Goal: Task Accomplishment & Management: Complete application form

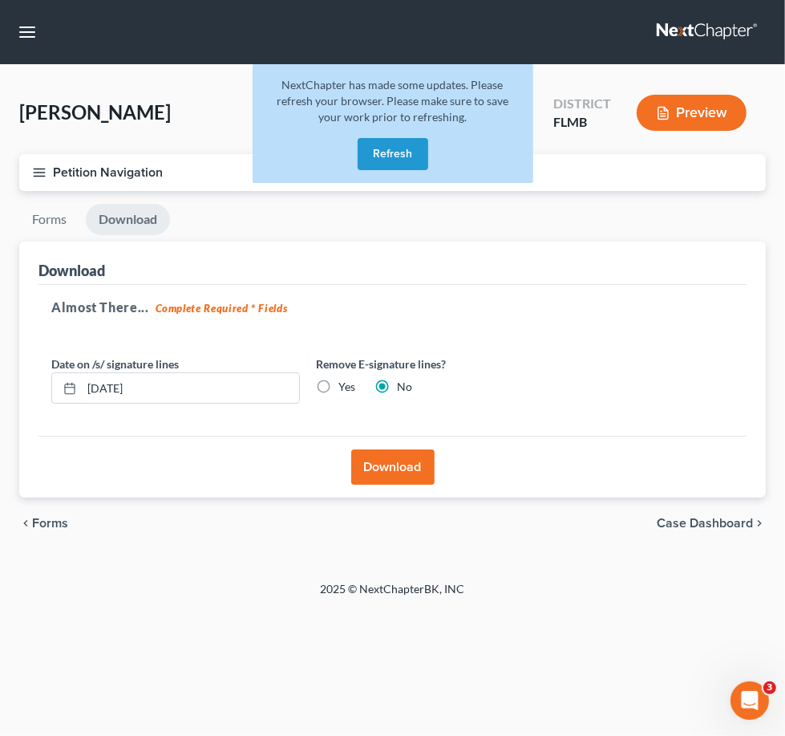
click at [386, 167] on button "Refresh" at bounding box center [393, 154] width 71 height 32
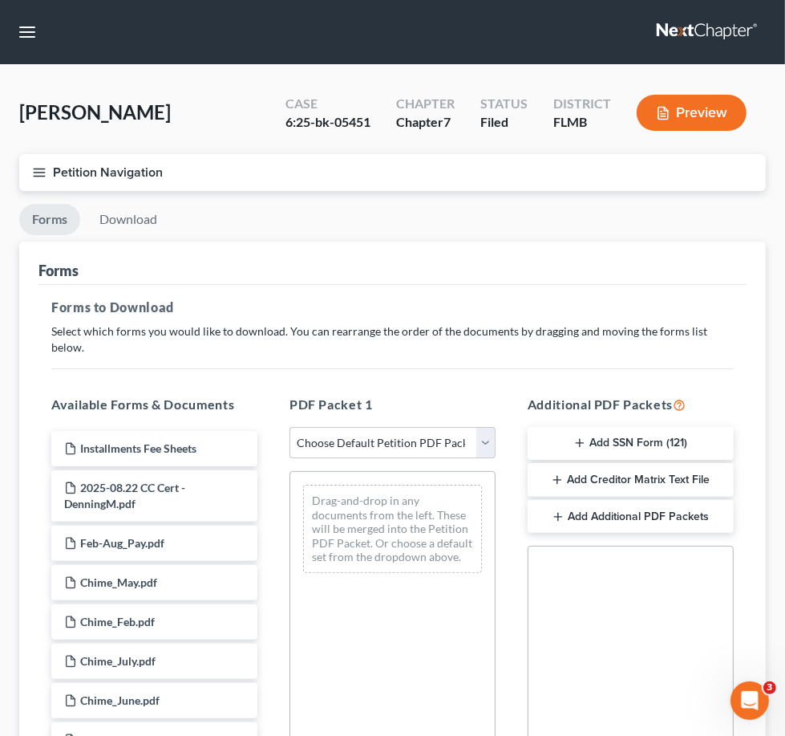
click at [657, 39] on link at bounding box center [708, 32] width 103 height 29
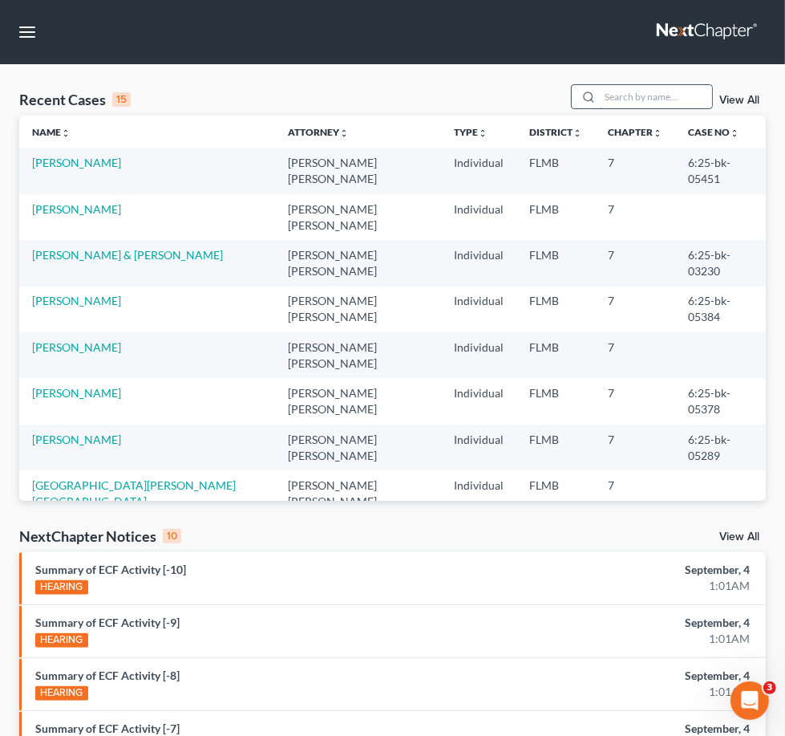
click at [600, 108] on input "search" at bounding box center [656, 96] width 112 height 23
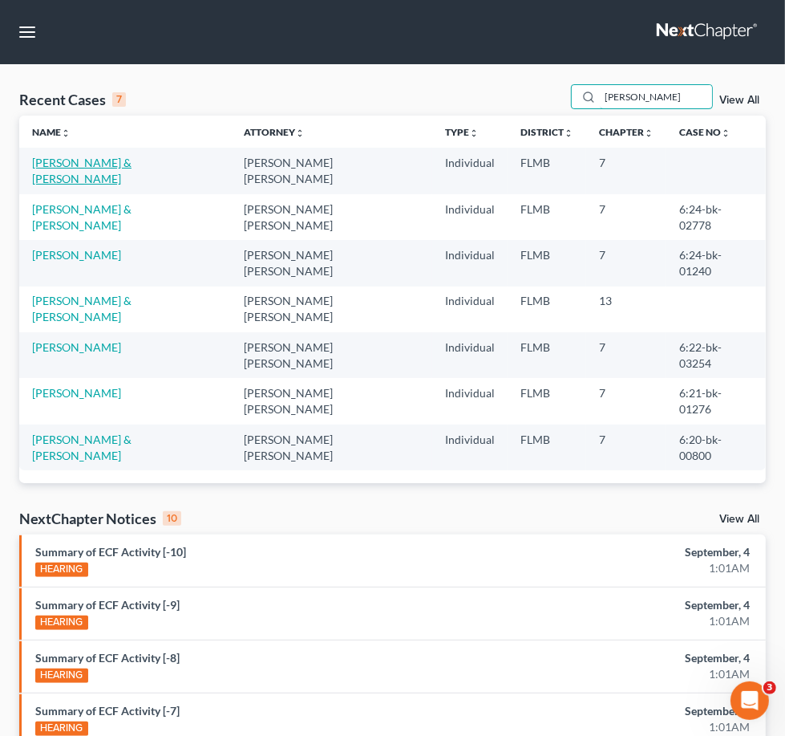
type input "eck"
click at [52, 185] on link "Eck, Raymond & Martinez-Eck, Roselyn" at bounding box center [81, 171] width 99 height 30
select select "4"
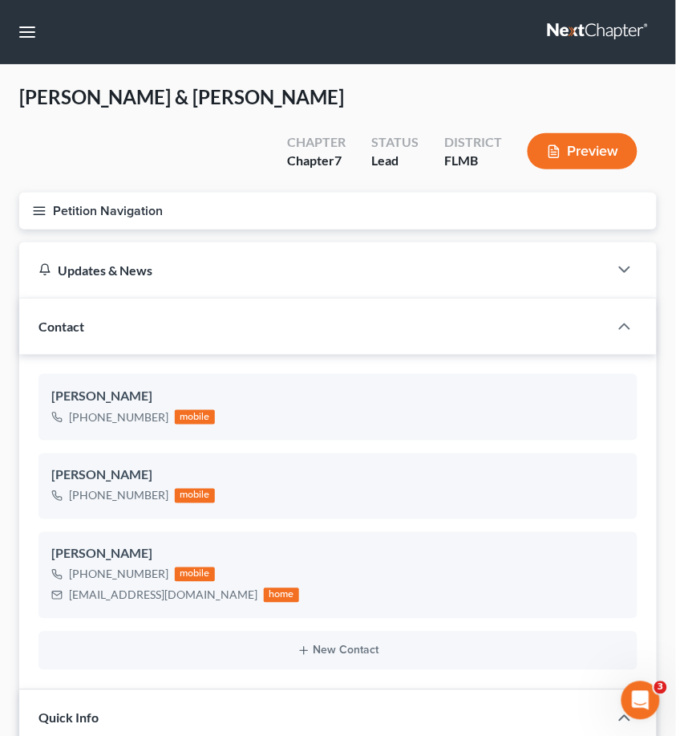
click at [245, 141] on div "Eck, Raymond & Martinez-Eck, Roselyn Upgraded Chapter Chapter 7 Status Lead Dis…" at bounding box center [338, 138] width 638 height 108
click at [41, 218] on button "Petition Navigation" at bounding box center [338, 211] width 638 height 37
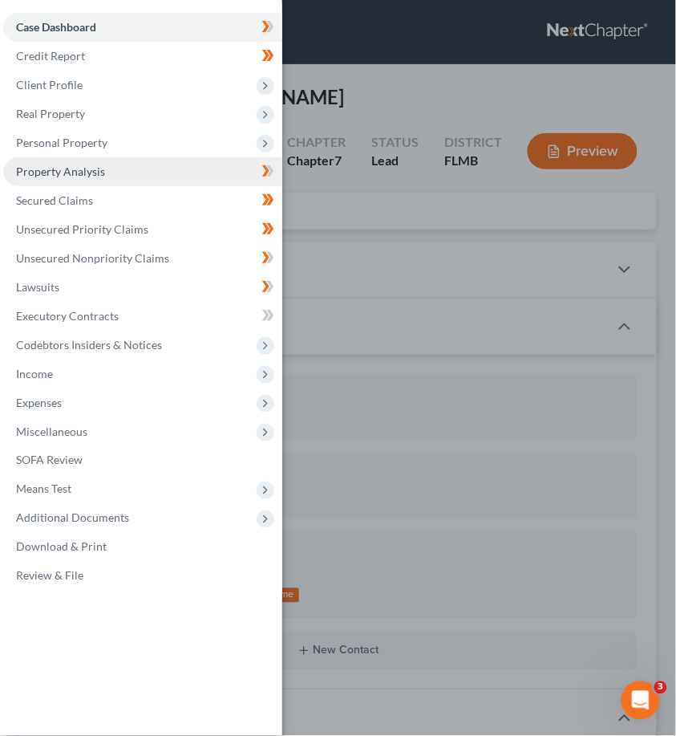
click at [59, 164] on span "Property Analysis" at bounding box center [60, 171] width 89 height 14
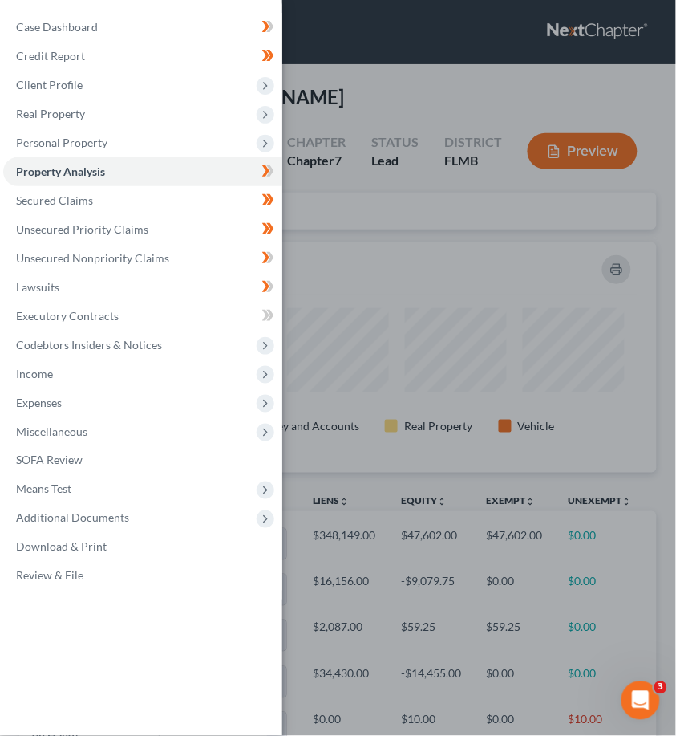
scroll to position [229, 638]
click at [472, 257] on div "Case Dashboard Payments Invoices Payments Payments Credit Report Client Profile" at bounding box center [338, 368] width 676 height 736
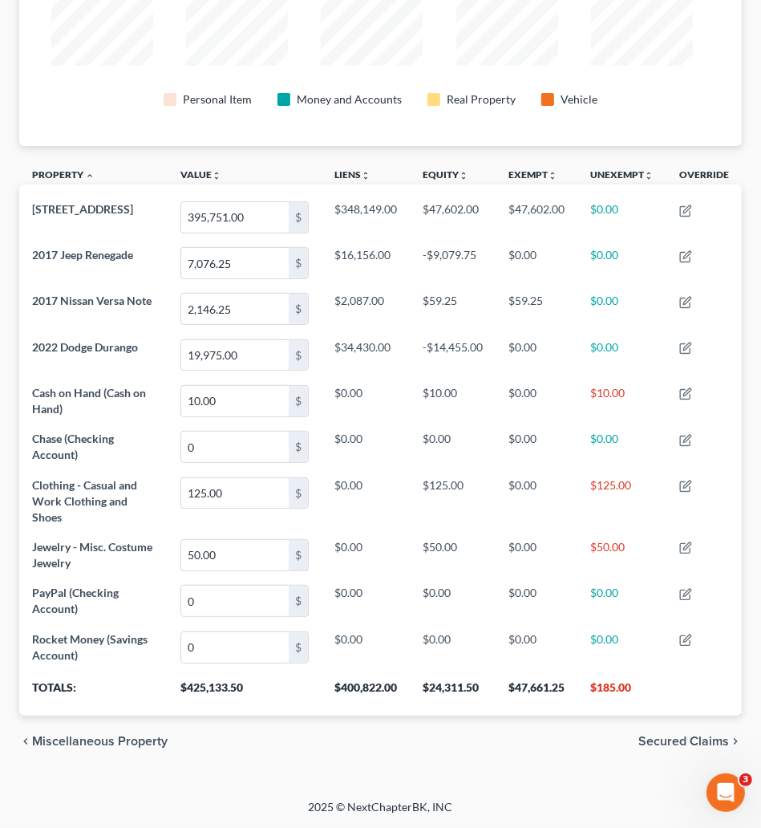
scroll to position [0, 0]
drag, startPoint x: 650, startPoint y: 0, endPoint x: 100, endPoint y: 88, distance: 556.5
click at [100, 88] on div "Personal Item Money and Accounts Real Property Vehicle" at bounding box center [380, 100] width 659 height 29
click at [239, 124] on div "Personal Item Money and Accounts Real Property Vehicle" at bounding box center [381, 51] width 684 height 192
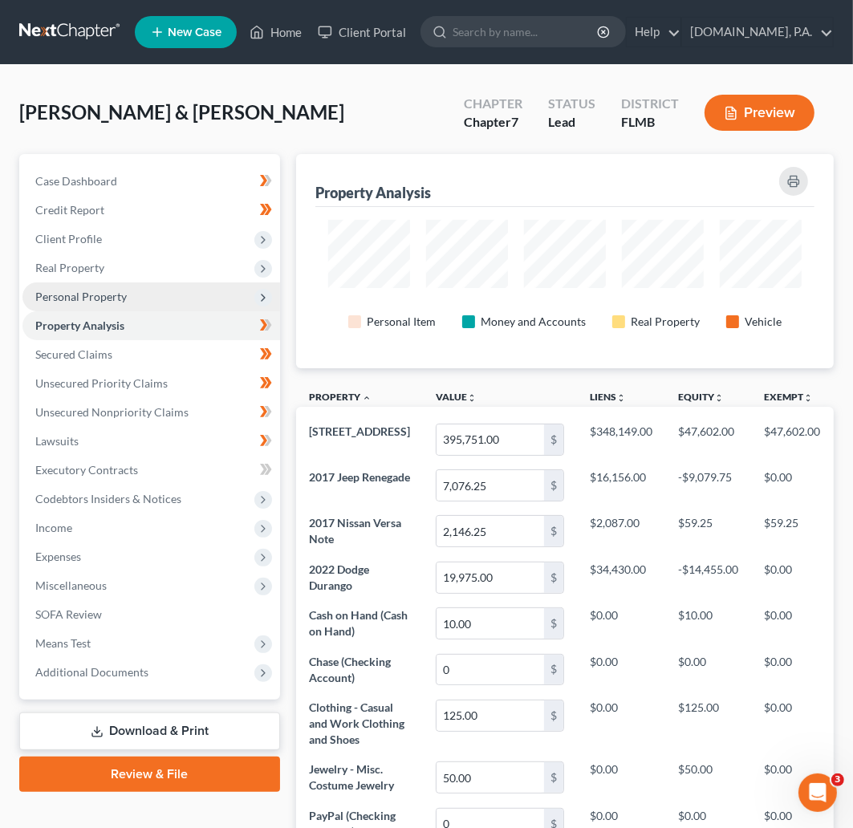
click at [89, 292] on span "Personal Property" at bounding box center [80, 297] width 91 height 14
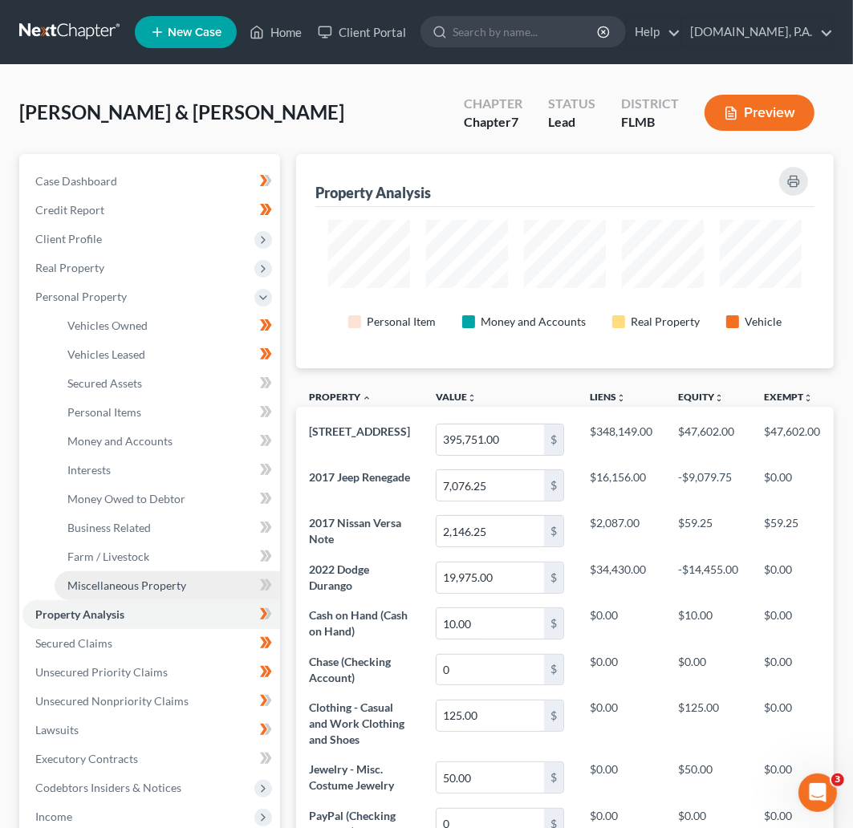
click at [128, 587] on span "Miscellaneous Property" at bounding box center [126, 585] width 119 height 14
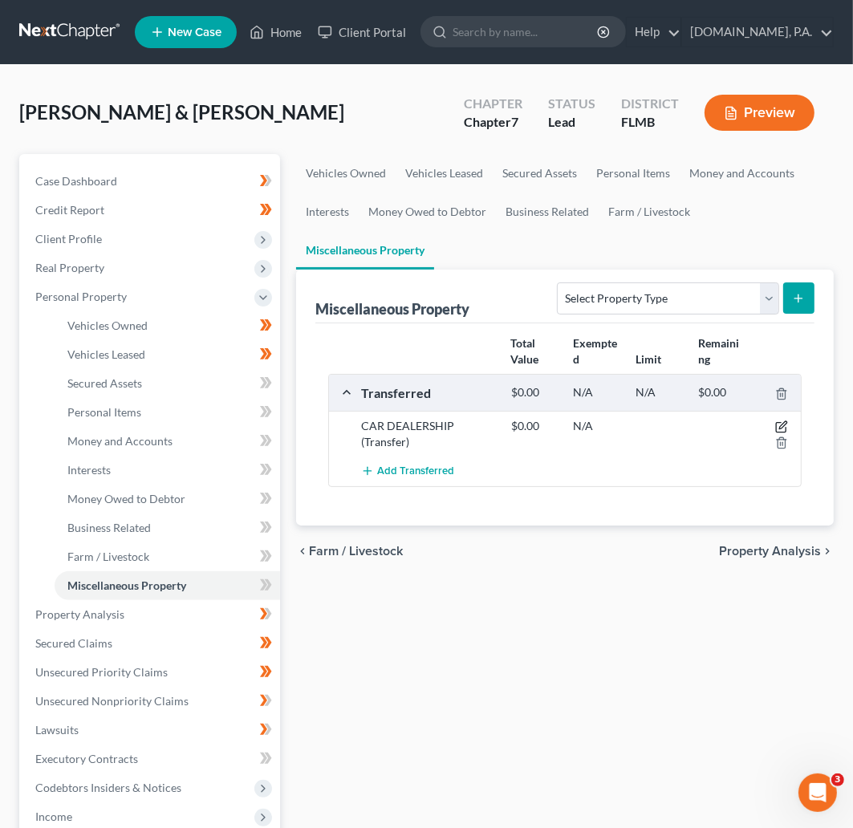
click at [782, 421] on icon "button" at bounding box center [781, 426] width 13 height 13
select select "Ordinary (within 2 years)"
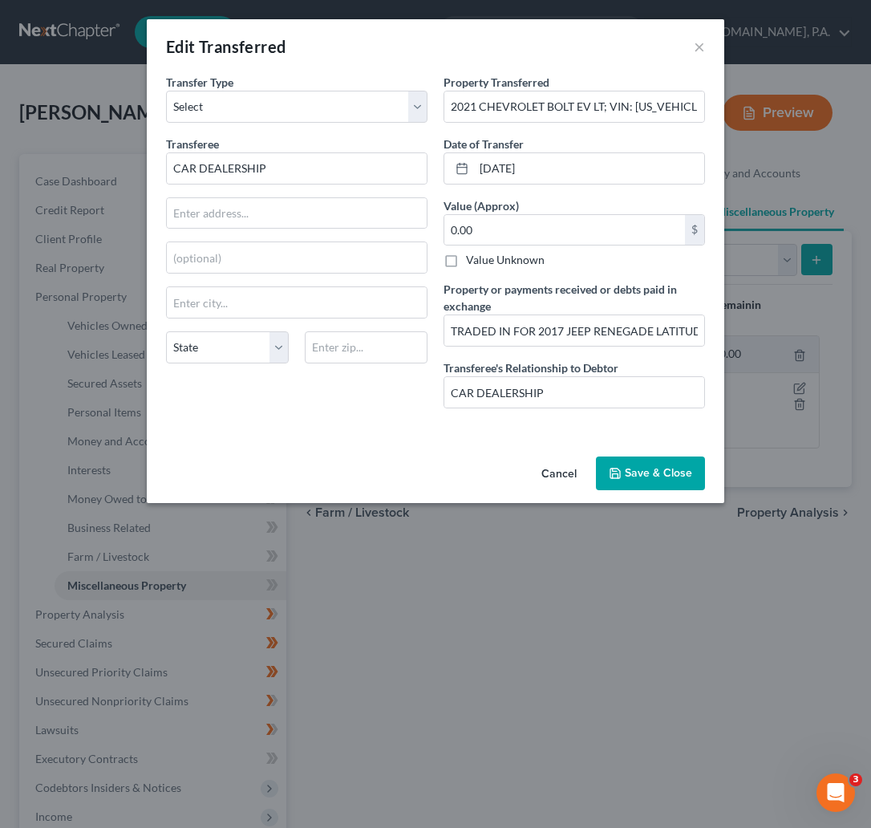
click at [564, 473] on button "Cancel" at bounding box center [559, 474] width 61 height 32
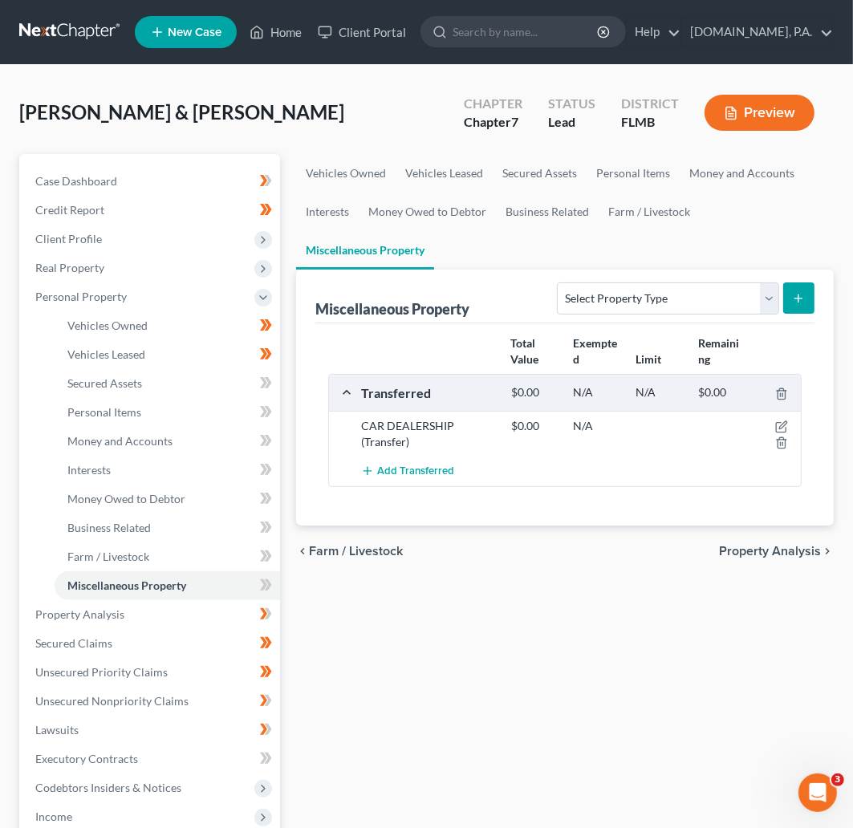
click at [399, 123] on div "Eck, Raymond & Martinez-Eck, Roselyn Upgraded Chapter Chapter 7 Status Lead Dis…" at bounding box center [426, 119] width 814 height 70
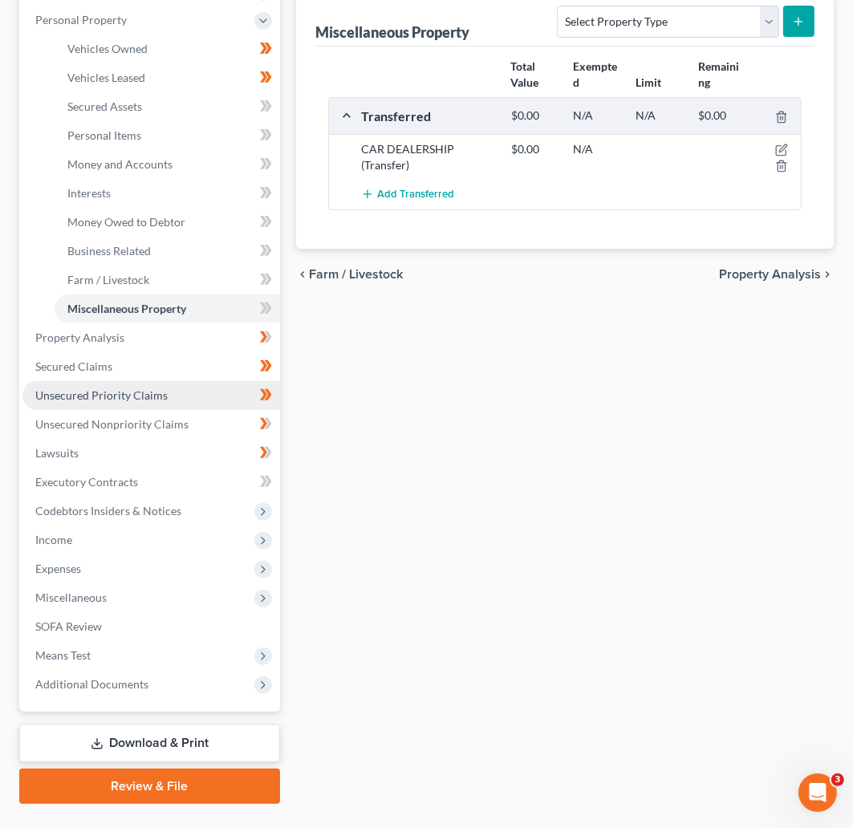
scroll to position [312, 0]
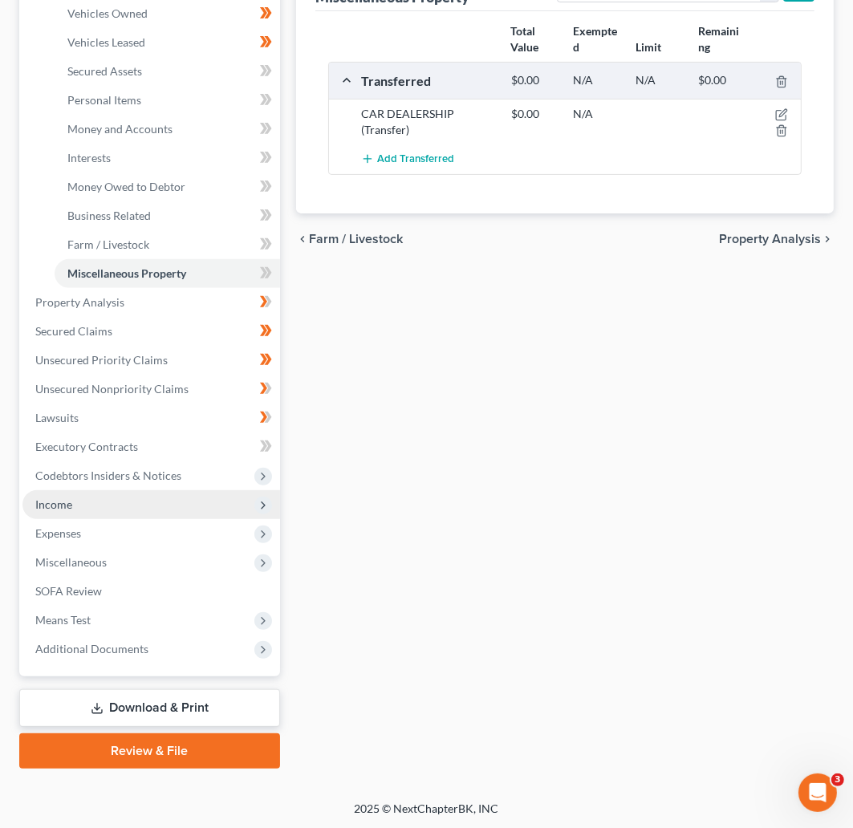
click at [73, 507] on span "Income" at bounding box center [150, 504] width 257 height 29
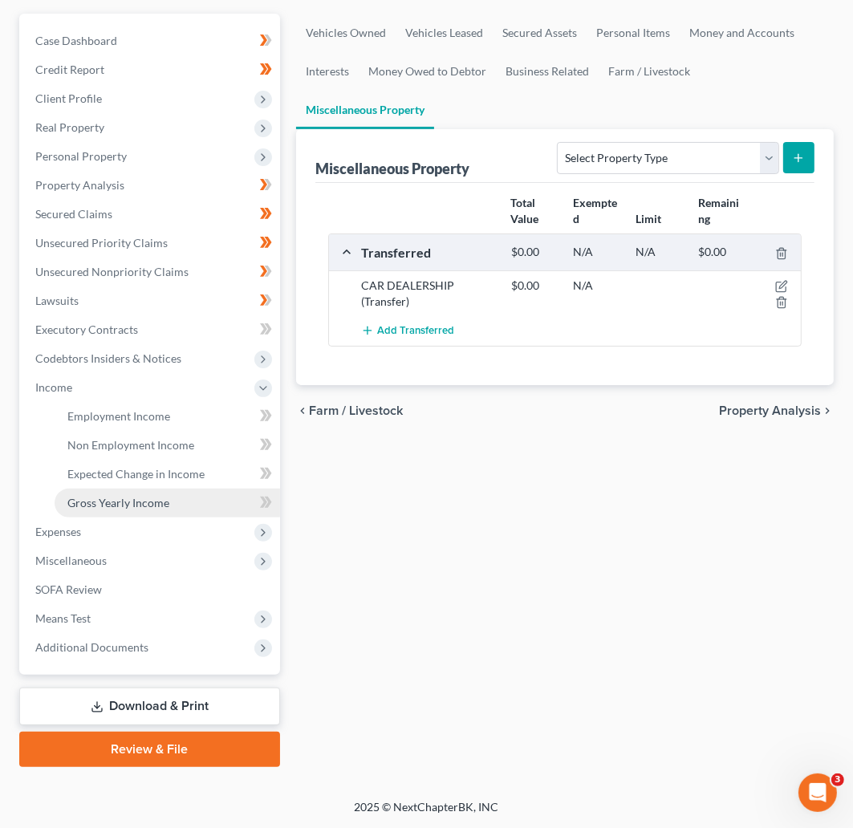
scroll to position [139, 0]
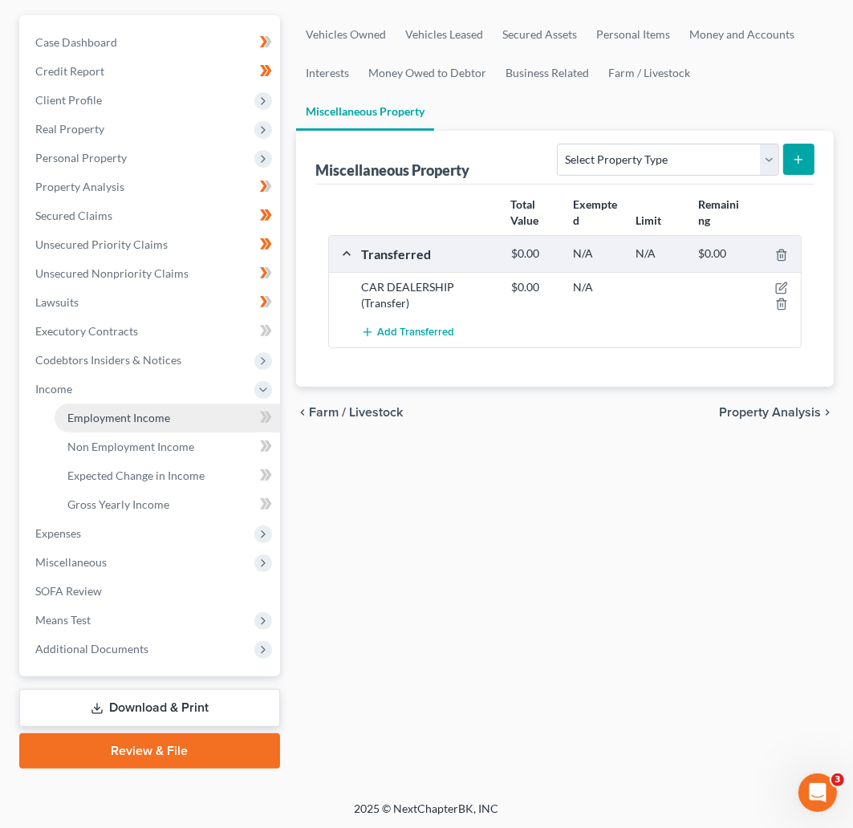
click at [148, 414] on span "Employment Income" at bounding box center [118, 418] width 103 height 14
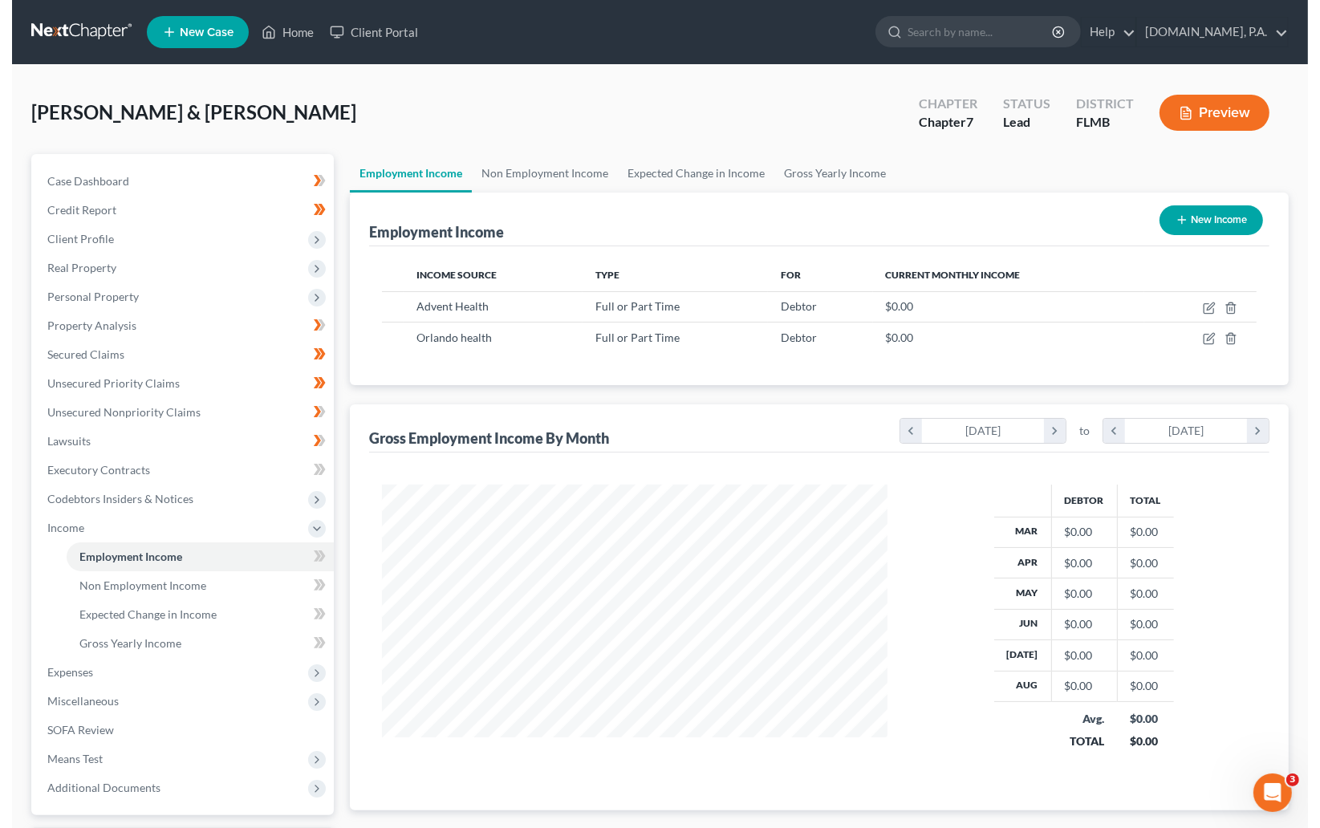
scroll to position [287, 540]
